Goal: Information Seeking & Learning: Learn about a topic

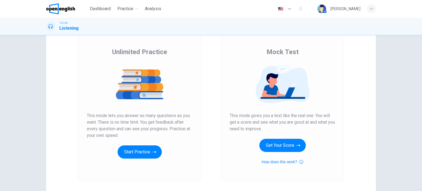
scroll to position [35, 0]
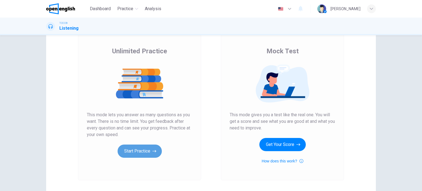
click at [140, 155] on button "Start Practice" at bounding box center [140, 151] width 44 height 13
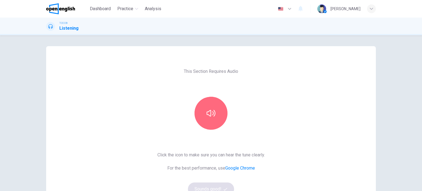
click at [207, 127] on button "button" at bounding box center [211, 113] width 33 height 33
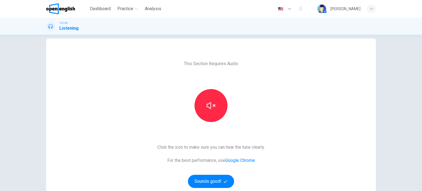
scroll to position [9, 0]
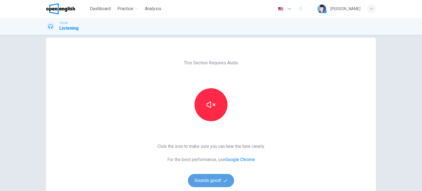
click at [208, 178] on button "Sounds good!" at bounding box center [211, 180] width 46 height 13
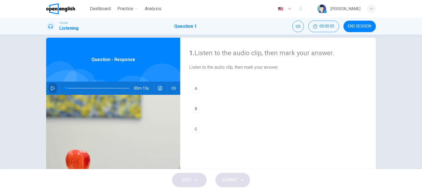
click at [51, 87] on icon "button" at bounding box center [53, 88] width 4 height 4
type input "*"
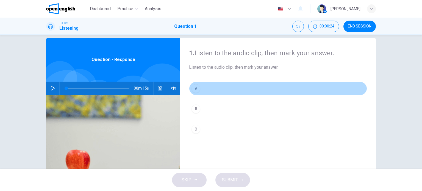
click at [196, 93] on button "A" at bounding box center [278, 89] width 178 height 14
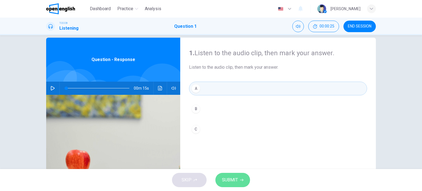
click at [224, 182] on span "SUBMIT" at bounding box center [230, 180] width 16 height 8
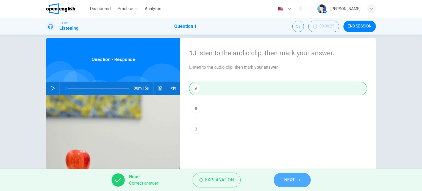
click at [297, 176] on button "NEXT" at bounding box center [292, 180] width 37 height 14
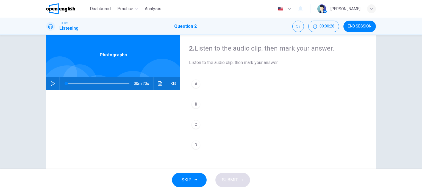
scroll to position [4, 0]
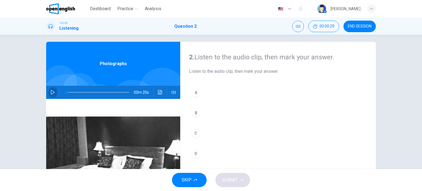
click at [51, 95] on button "button" at bounding box center [52, 92] width 9 height 13
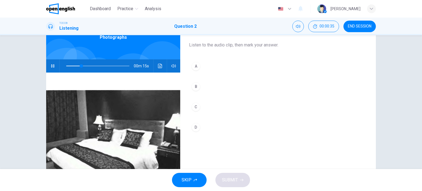
scroll to position [31, 0]
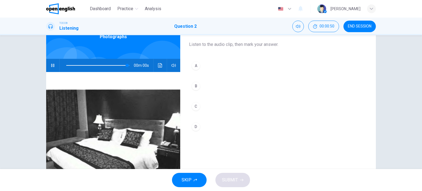
type input "*"
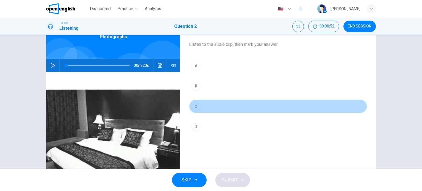
click at [195, 107] on div "C" at bounding box center [196, 106] width 9 height 9
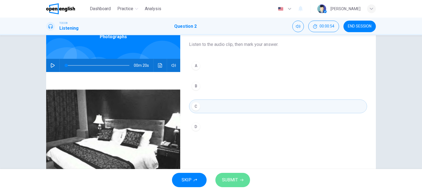
click at [228, 182] on span "SUBMIT" at bounding box center [230, 180] width 16 height 8
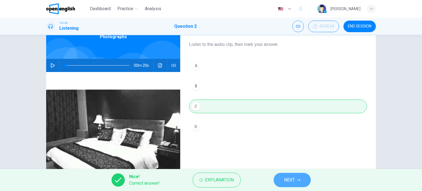
click at [287, 180] on span "NEXT" at bounding box center [289, 180] width 11 height 8
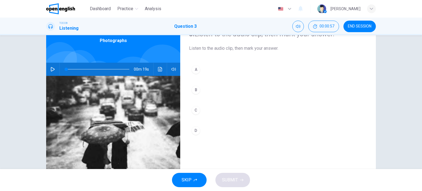
scroll to position [20, 0]
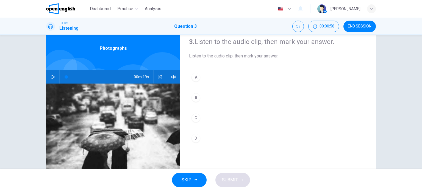
click at [56, 78] on div "00m 19s" at bounding box center [113, 76] width 134 height 13
click at [52, 77] on icon "button" at bounding box center [53, 77] width 4 height 4
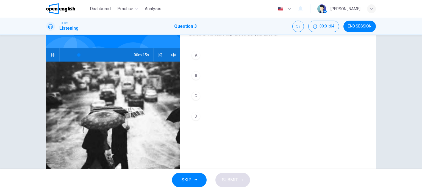
scroll to position [43, 0]
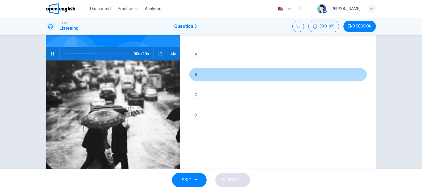
click at [196, 76] on div "B" at bounding box center [196, 74] width 9 height 9
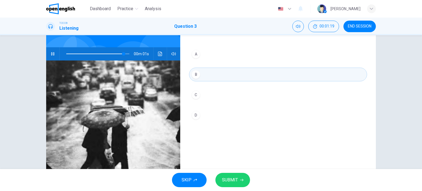
click at [221, 176] on button "SUBMIT" at bounding box center [233, 180] width 35 height 14
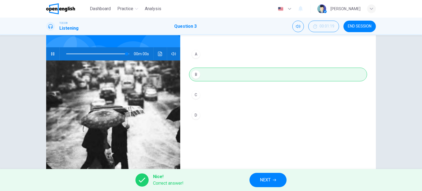
type input "*"
click at [269, 182] on span "NEXT" at bounding box center [265, 180] width 11 height 8
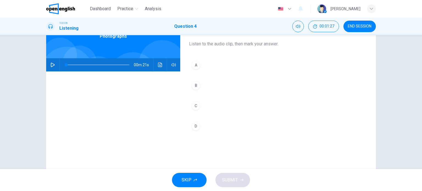
scroll to position [34, 0]
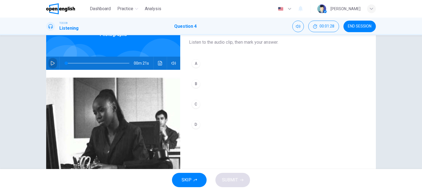
click at [51, 67] on button "button" at bounding box center [52, 63] width 9 height 13
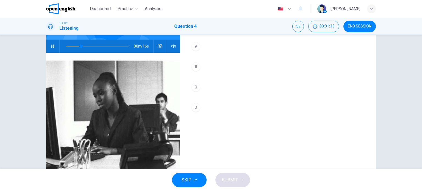
scroll to position [52, 0]
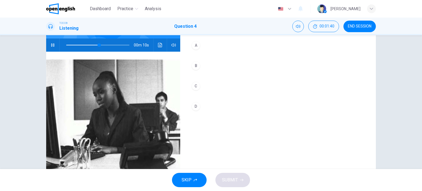
click at [52, 46] on icon "button" at bounding box center [53, 45] width 4 height 4
drag, startPoint x: 96, startPoint y: 46, endPoint x: 81, endPoint y: 48, distance: 15.0
click at [81, 47] on span at bounding box center [82, 44] width 3 height 3
click at [51, 45] on icon "button" at bounding box center [53, 45] width 4 height 4
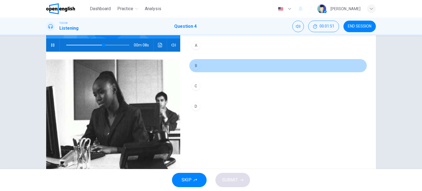
click at [198, 68] on div "B" at bounding box center [196, 65] width 9 height 9
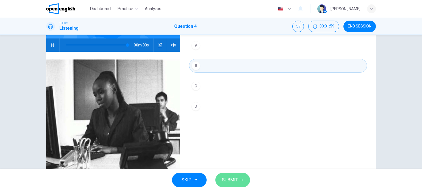
click at [220, 183] on button "SUBMIT" at bounding box center [233, 180] width 35 height 14
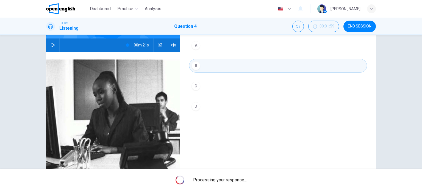
type input "*"
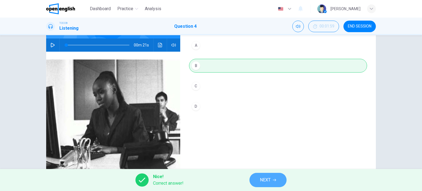
click at [259, 181] on button "NEXT" at bounding box center [268, 180] width 37 height 14
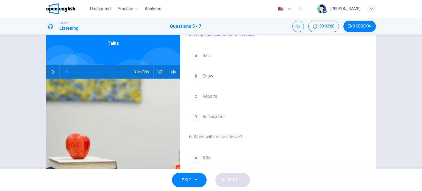
scroll to position [25, 0]
click at [54, 71] on button "button" at bounding box center [52, 71] width 9 height 13
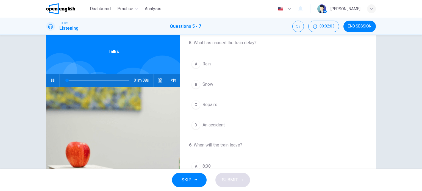
scroll to position [15, 0]
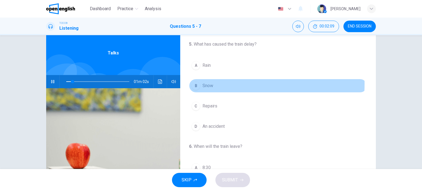
click at [194, 83] on div "B" at bounding box center [196, 85] width 9 height 9
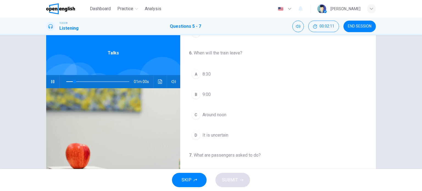
scroll to position [93, 0]
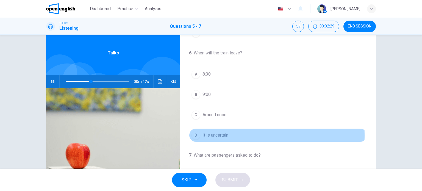
click at [218, 134] on span "It is uncertain" at bounding box center [216, 135] width 26 height 7
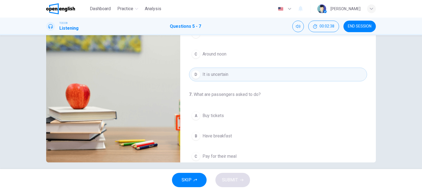
scroll to position [124, 0]
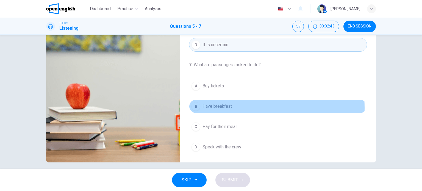
click at [215, 107] on span "Have breakfast" at bounding box center [217, 106] width 29 height 7
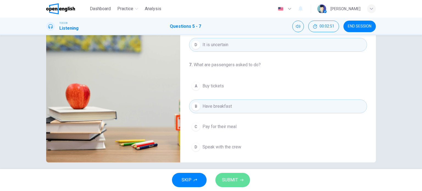
click at [230, 180] on span "SUBMIT" at bounding box center [230, 180] width 16 height 8
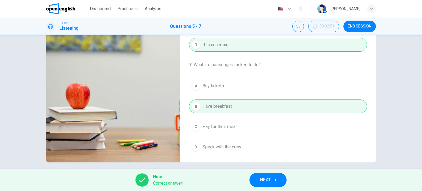
type input "**"
click at [263, 181] on span "NEXT" at bounding box center [265, 180] width 11 height 8
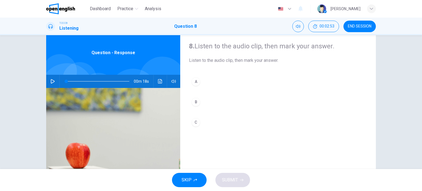
scroll to position [15, 0]
click at [52, 80] on icon "button" at bounding box center [53, 81] width 4 height 4
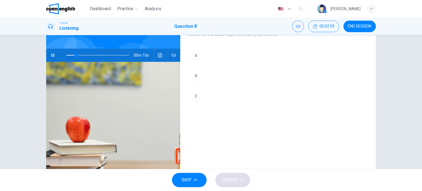
scroll to position [42, 0]
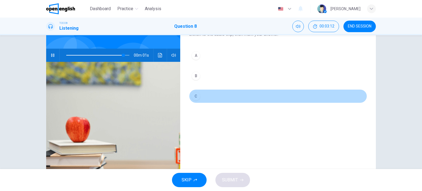
click at [206, 98] on button "C" at bounding box center [278, 96] width 178 height 14
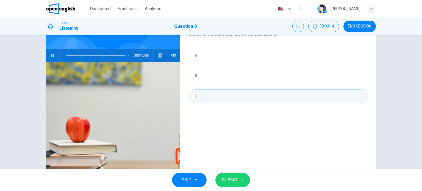
type input "*"
click at [223, 177] on span "SUBMIT" at bounding box center [230, 180] width 16 height 8
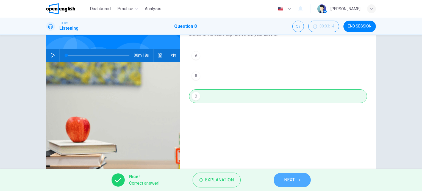
click at [280, 183] on button "NEXT" at bounding box center [292, 180] width 37 height 14
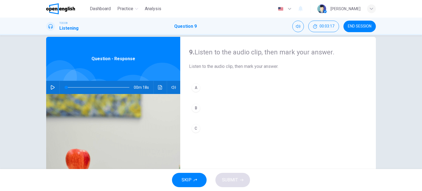
scroll to position [10, 0]
click at [56, 87] on div "00m 18s" at bounding box center [113, 87] width 134 height 13
click at [54, 87] on button "button" at bounding box center [52, 87] width 9 height 13
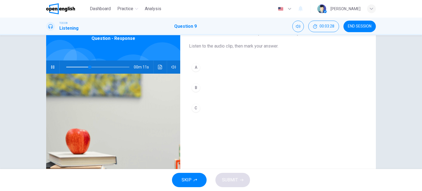
scroll to position [31, 0]
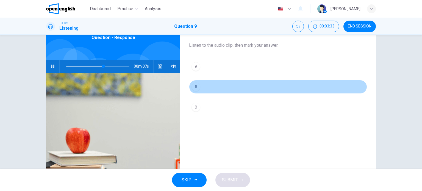
click at [210, 91] on button "B" at bounding box center [278, 87] width 178 height 14
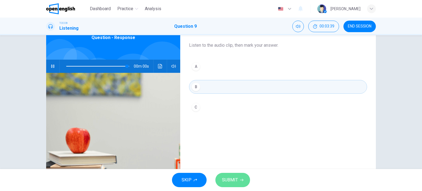
click at [234, 179] on span "SUBMIT" at bounding box center [230, 180] width 16 height 8
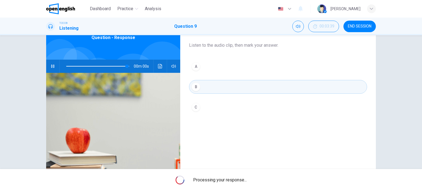
type input "*"
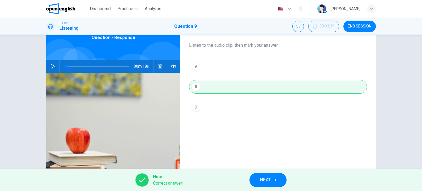
click at [260, 184] on button "NEXT" at bounding box center [268, 180] width 37 height 14
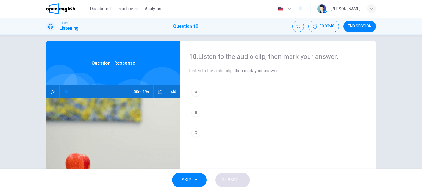
scroll to position [5, 0]
click at [362, 26] on span "END SESSION" at bounding box center [360, 26] width 24 height 4
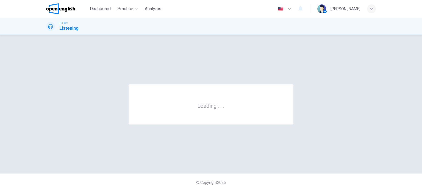
scroll to position [0, 0]
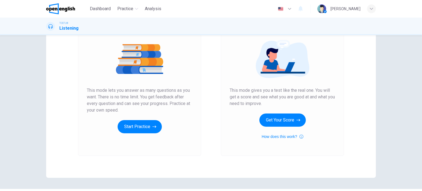
scroll to position [75, 0]
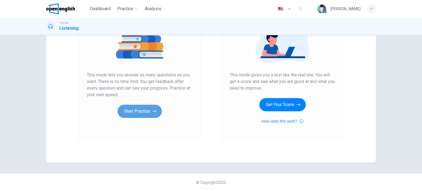
click at [137, 109] on button "Start Practice" at bounding box center [140, 111] width 44 height 13
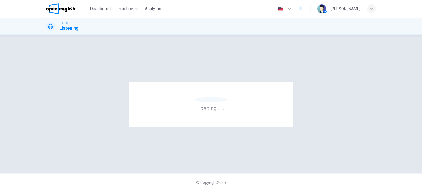
scroll to position [0, 0]
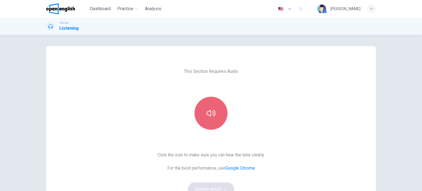
click at [205, 115] on button "button" at bounding box center [211, 113] width 33 height 33
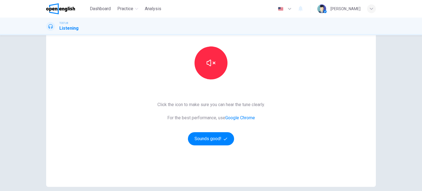
scroll to position [51, 0]
click at [203, 137] on button "Sounds good!" at bounding box center [211, 138] width 46 height 13
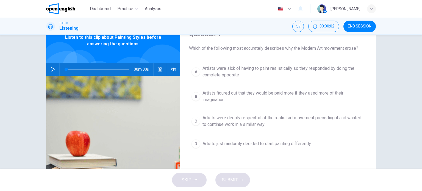
scroll to position [0, 0]
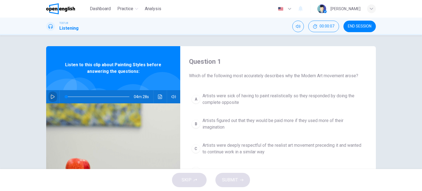
click at [53, 98] on icon "button" at bounding box center [53, 97] width 4 height 4
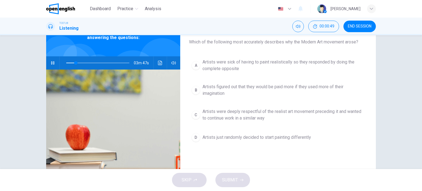
scroll to position [36, 0]
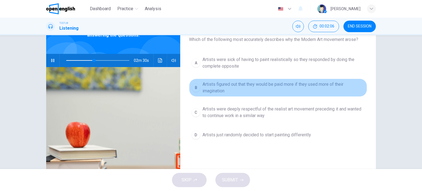
click at [212, 82] on span "Artists figured out that they would be paid more if they used more of their ima…" at bounding box center [284, 87] width 162 height 13
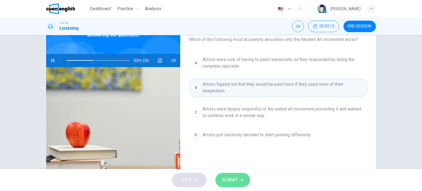
click at [229, 185] on button "SUBMIT" at bounding box center [233, 180] width 35 height 14
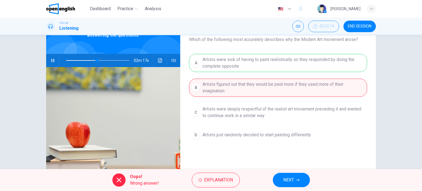
click at [242, 63] on div "A Artists were sick of having to paint realistically so they responded by doing…" at bounding box center [278, 103] width 178 height 99
type input "**"
click at [66, 10] on img at bounding box center [60, 8] width 29 height 11
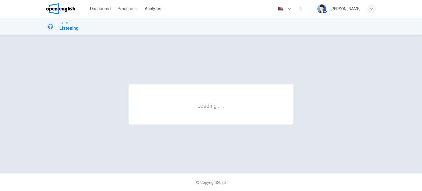
scroll to position [0, 0]
